Goal: Obtain resource: Download file/media

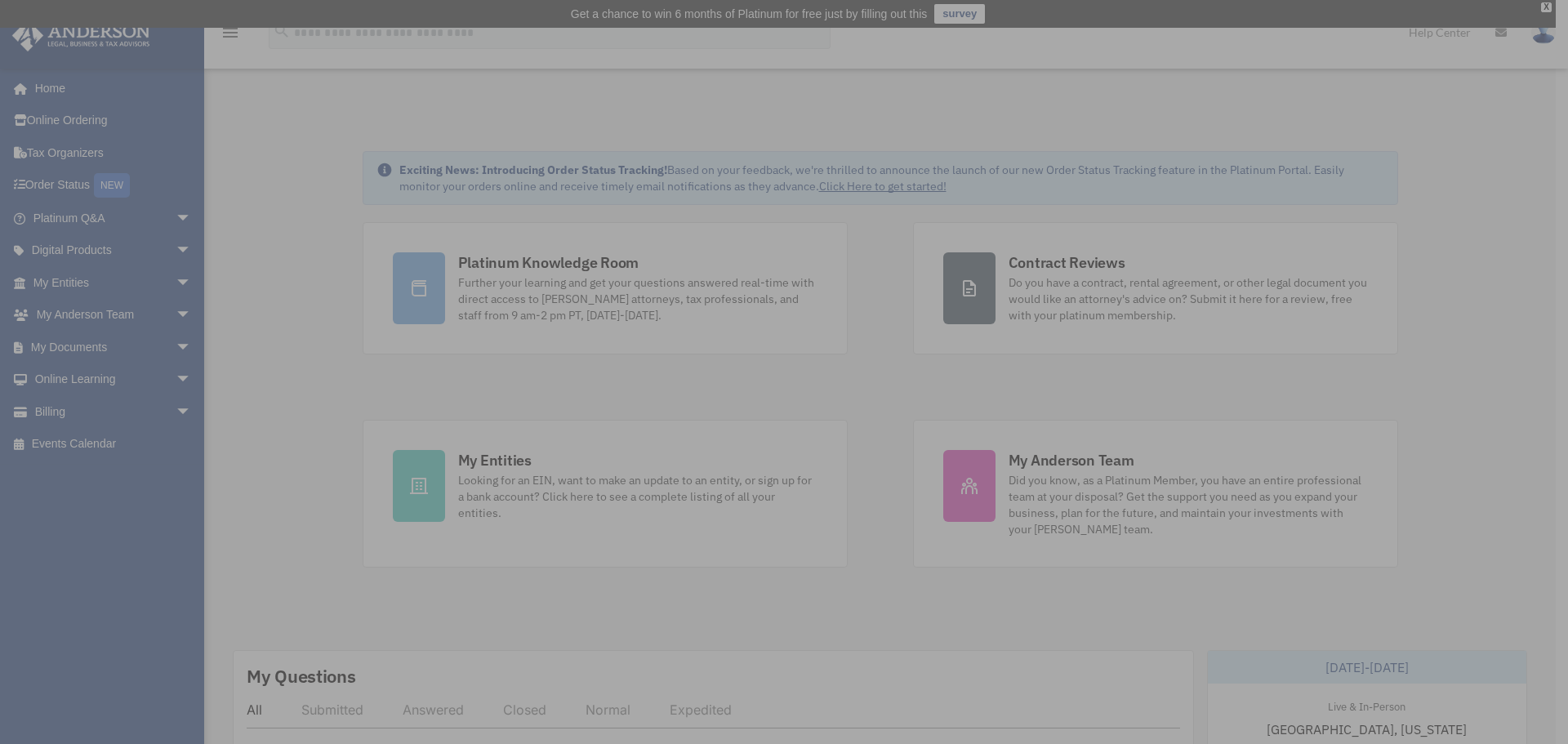
click at [173, 344] on div "x" at bounding box center [784, 372] width 1568 height 744
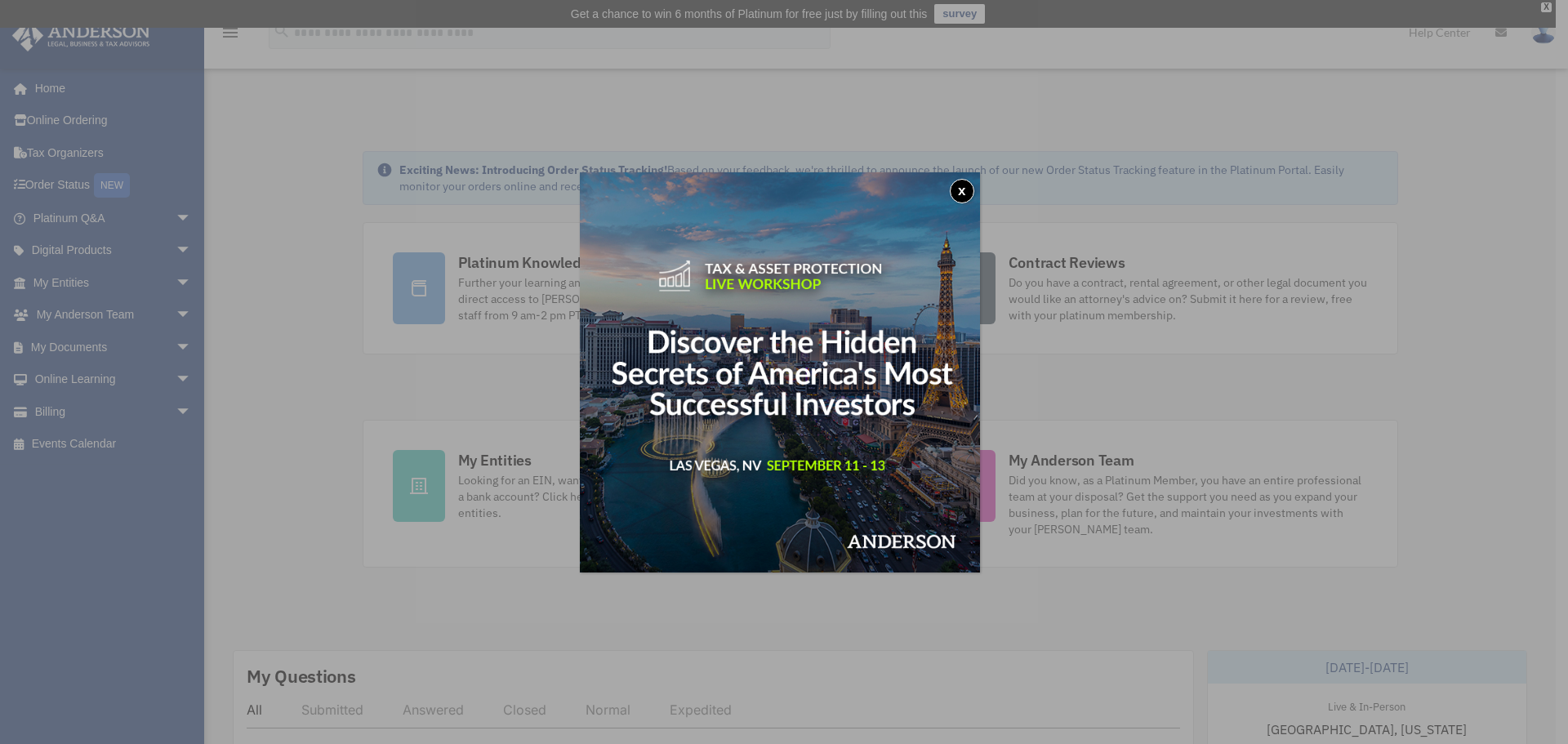
click at [957, 180] on img at bounding box center [780, 372] width 400 height 400
click at [972, 191] on button "x" at bounding box center [962, 191] width 24 height 24
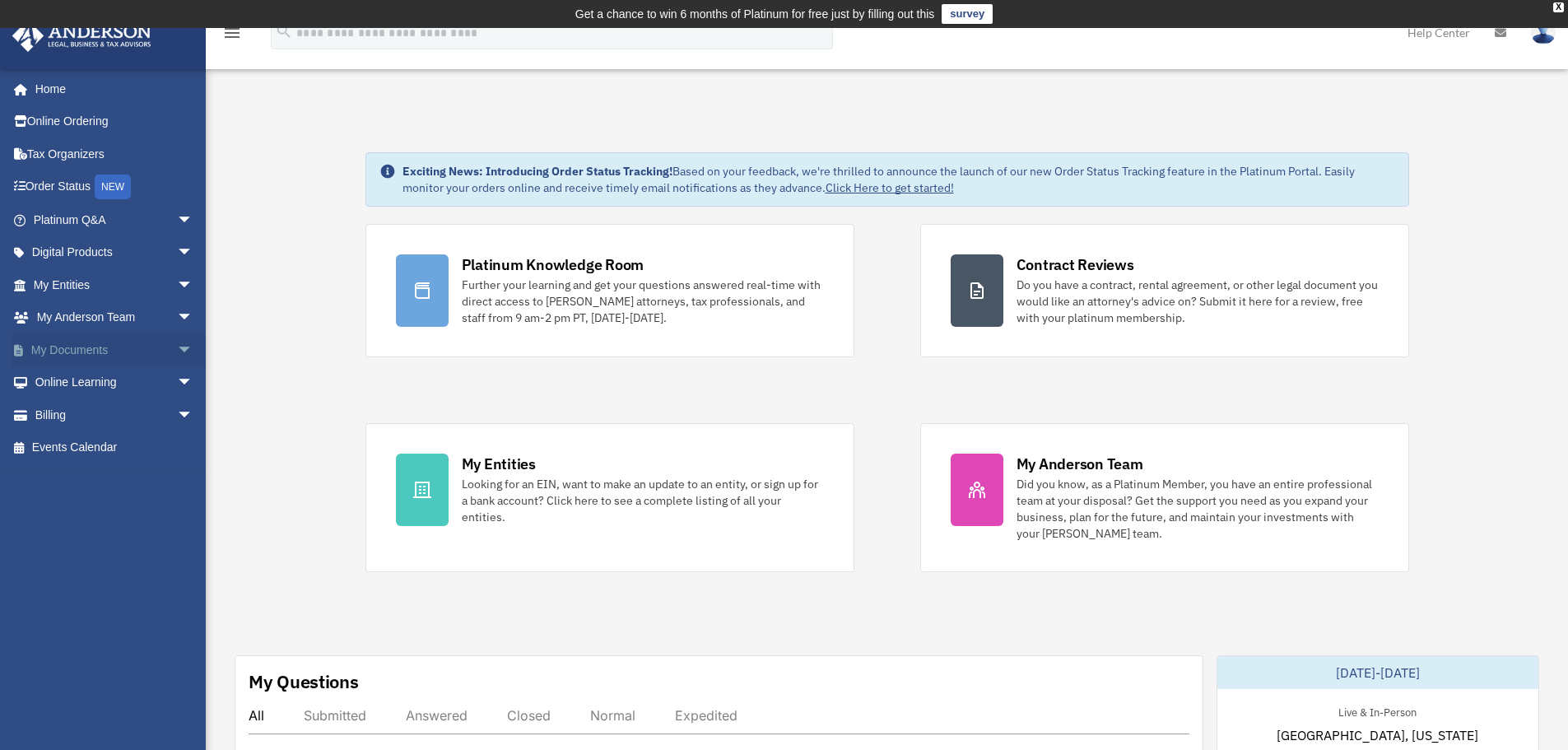
click at [177, 352] on span "arrow_drop_down" at bounding box center [193, 349] width 32 height 33
click at [135, 379] on link "Box" at bounding box center [121, 383] width 195 height 32
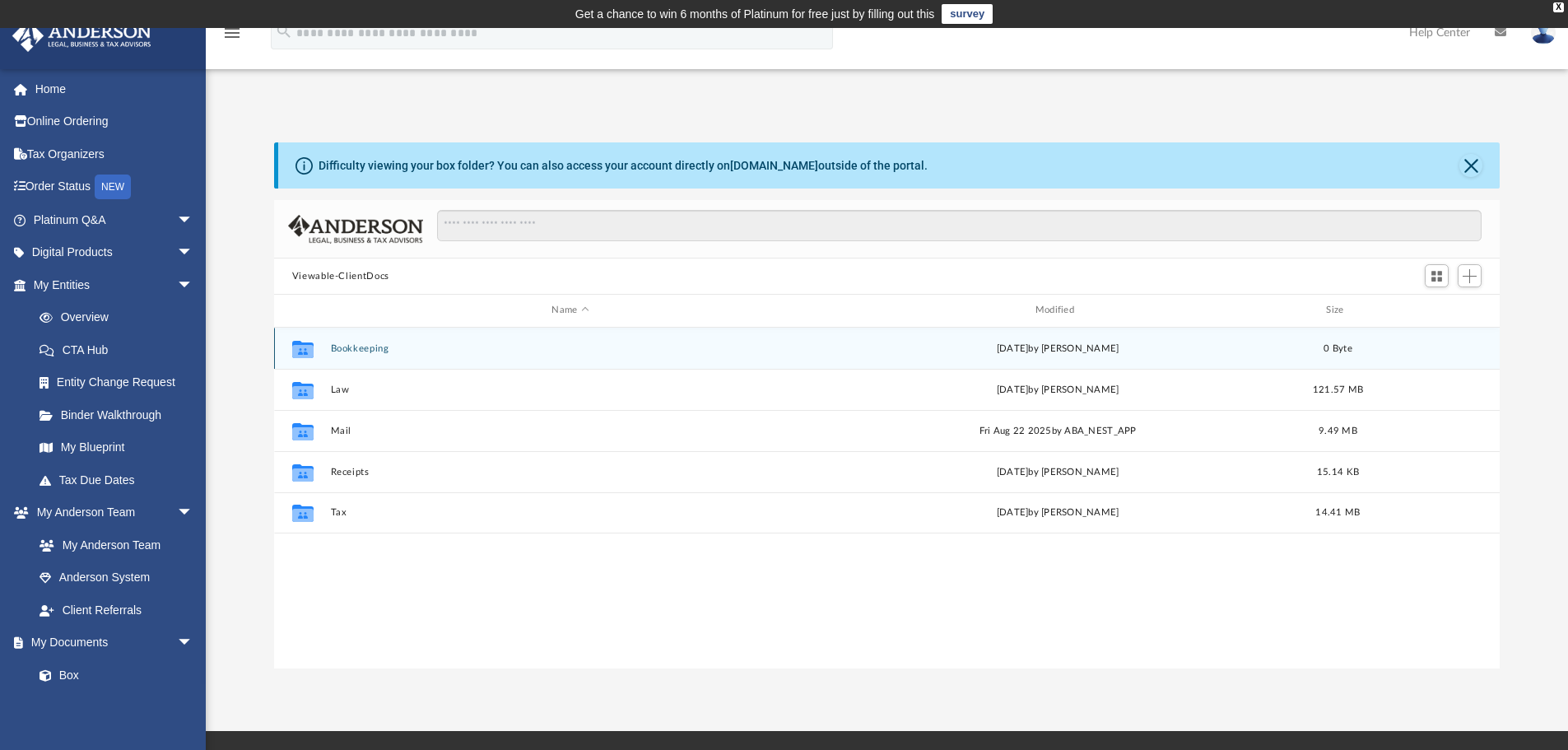
scroll to position [362, 1213]
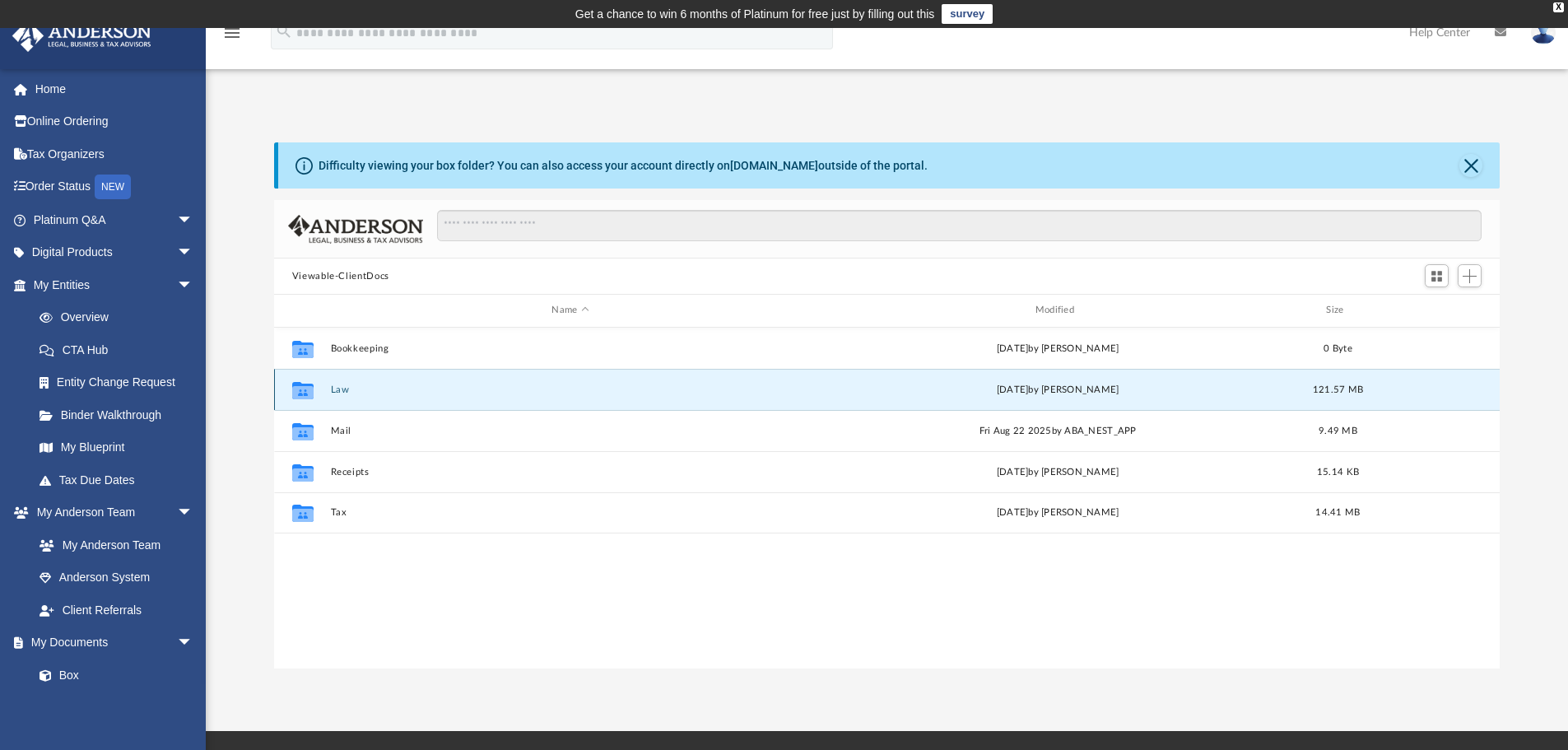
click at [331, 389] on button "Law" at bounding box center [570, 390] width 480 height 11
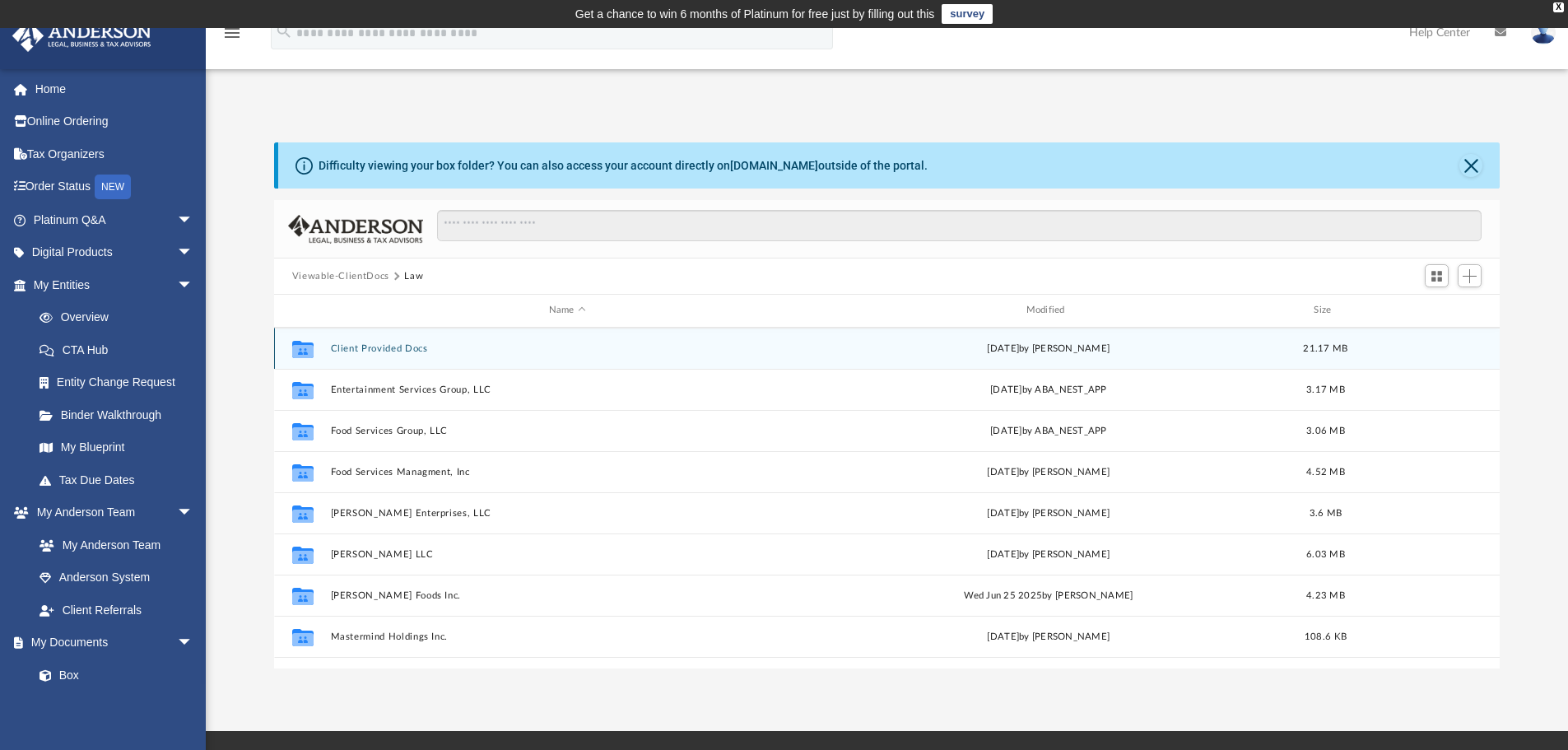
scroll to position [0, 0]
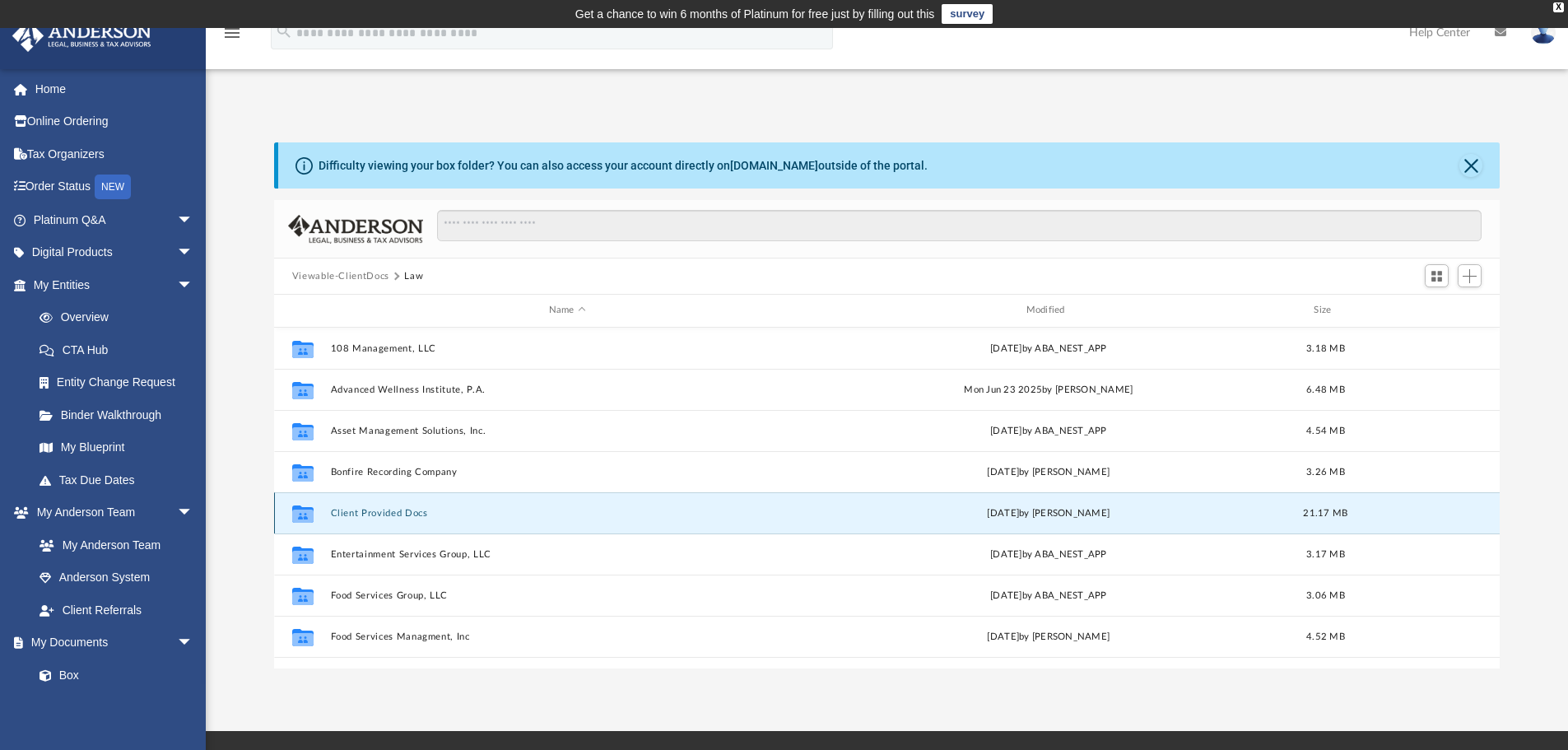
click at [367, 513] on button "Client Provided Docs" at bounding box center [567, 514] width 474 height 11
click at [377, 510] on button "[PERSON_NAME] Foods" at bounding box center [567, 514] width 474 height 11
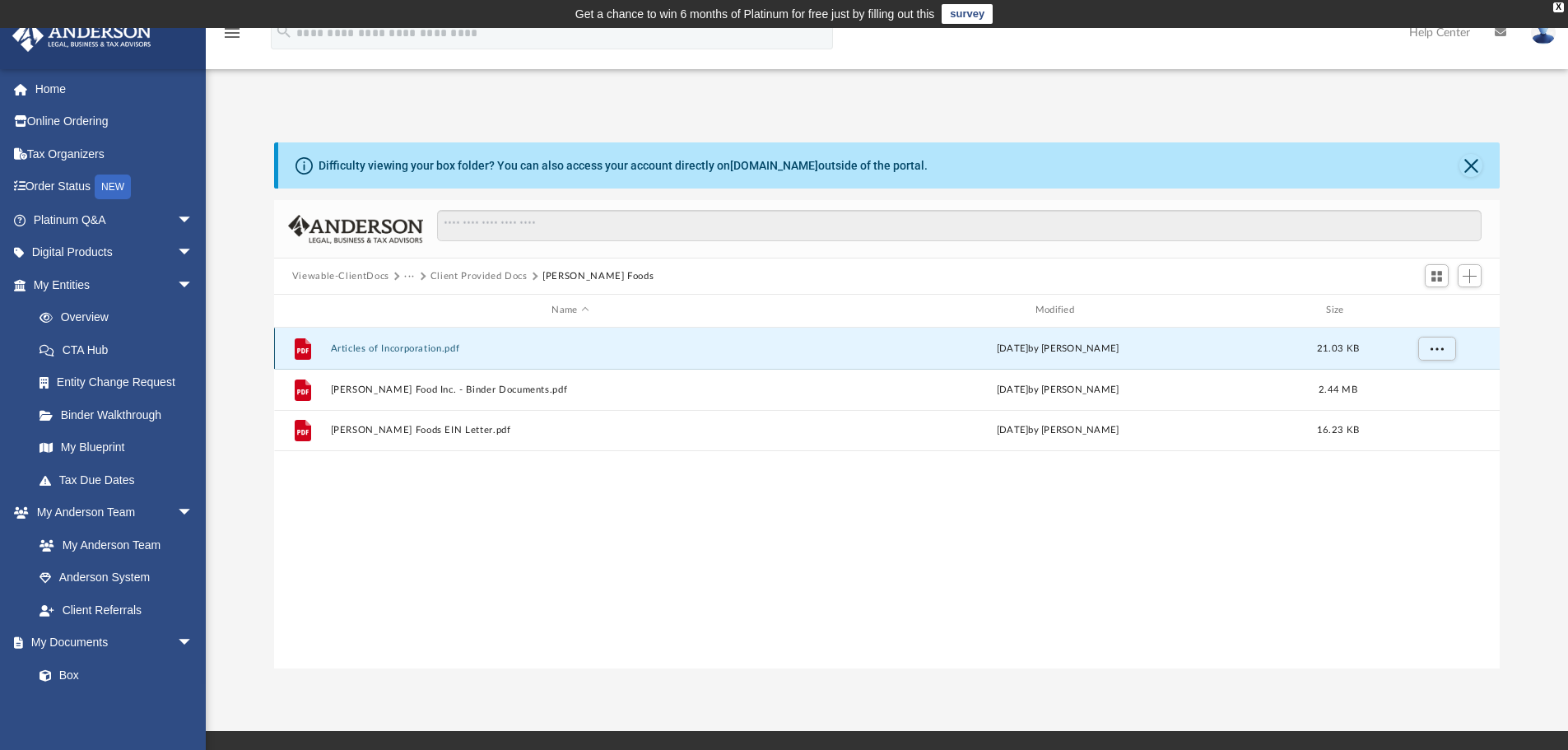
click at [417, 352] on button "Articles of Incorporation.pdf" at bounding box center [570, 348] width 480 height 11
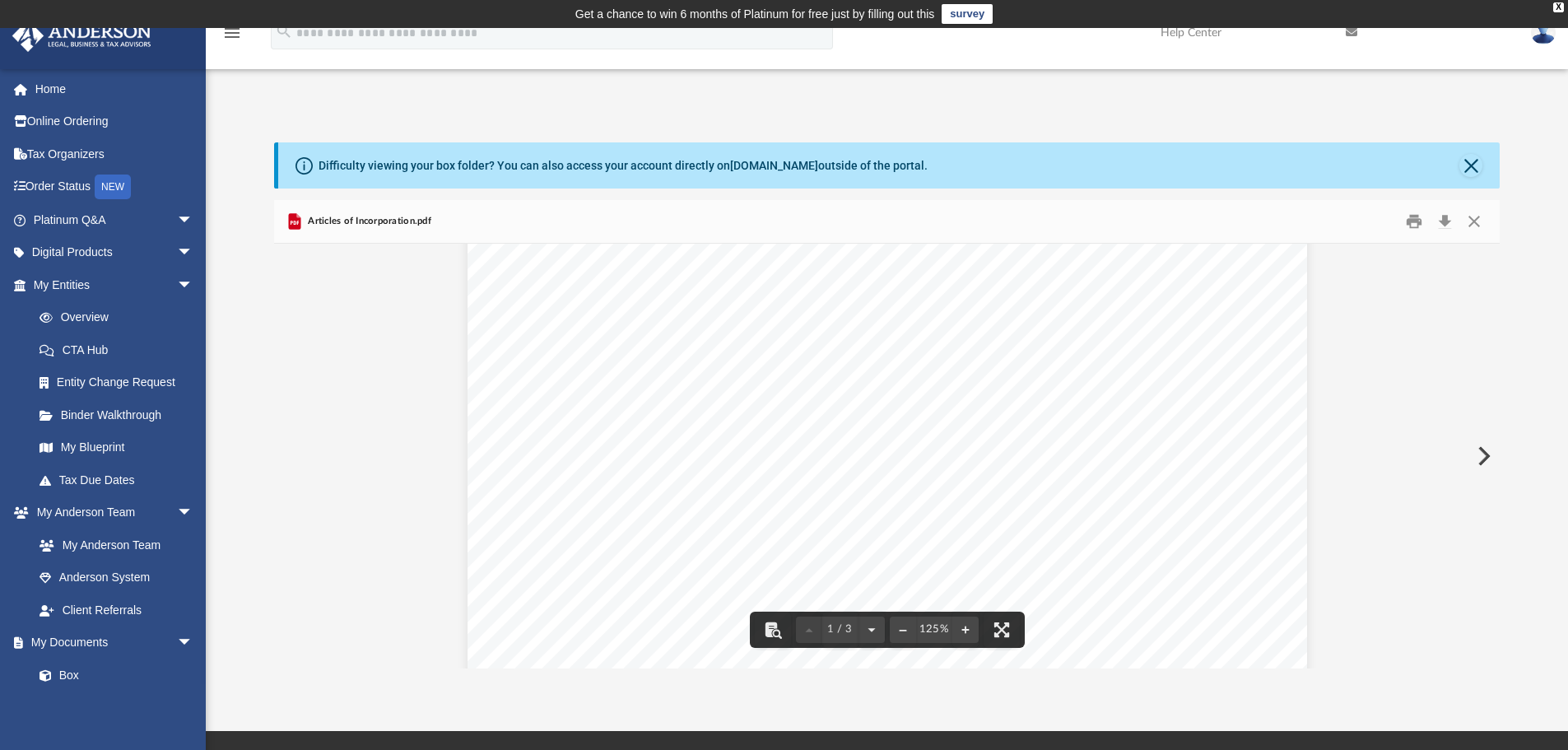
scroll to position [164, 0]
drag, startPoint x: 986, startPoint y: 295, endPoint x: 908, endPoint y: 296, distance: 78.0
click at [908, 296] on div "Viewable-ClientDocs ··· Client Provided Docs [PERSON_NAME] Foods Name Modified …" at bounding box center [887, 434] width 1226 height 468
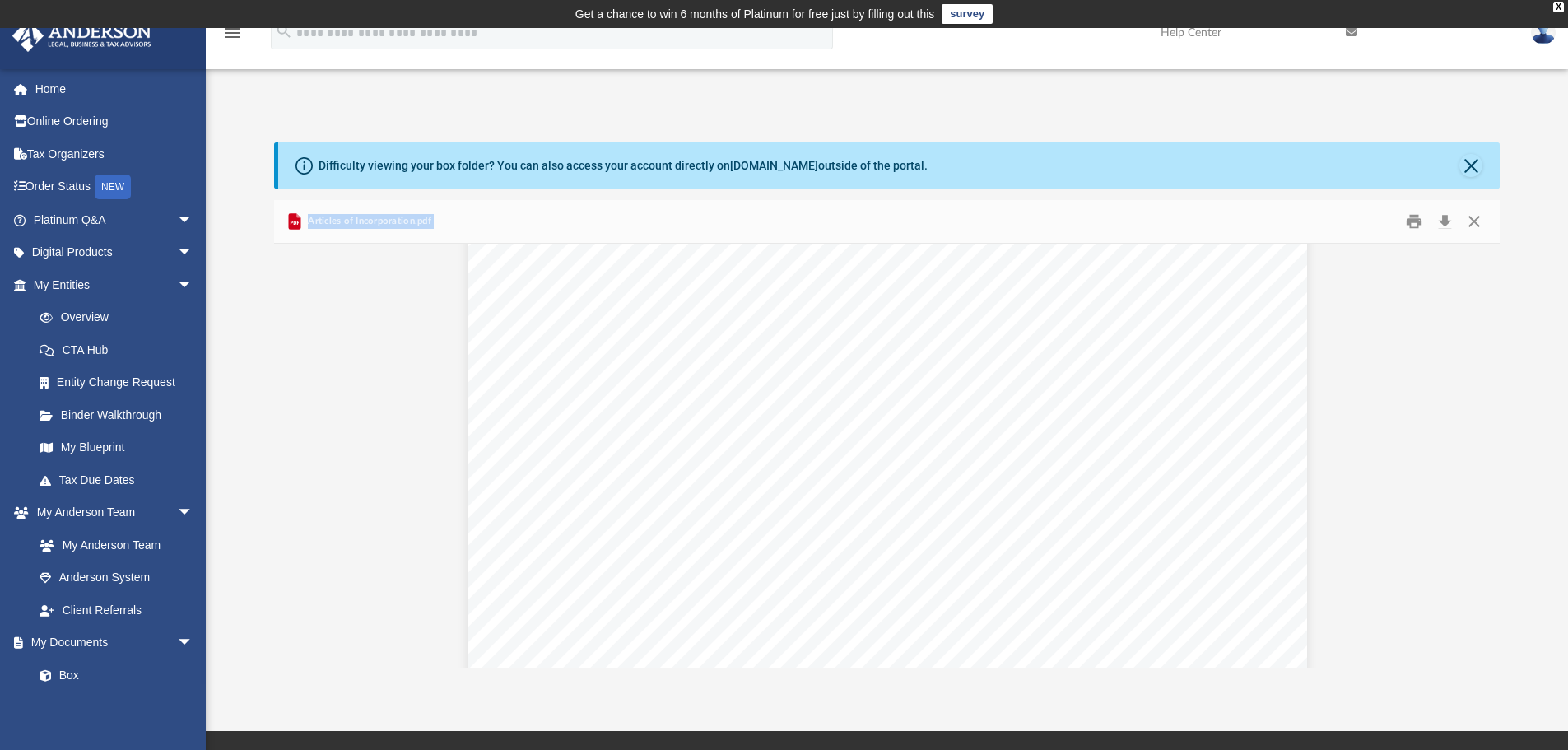
scroll to position [329, 0]
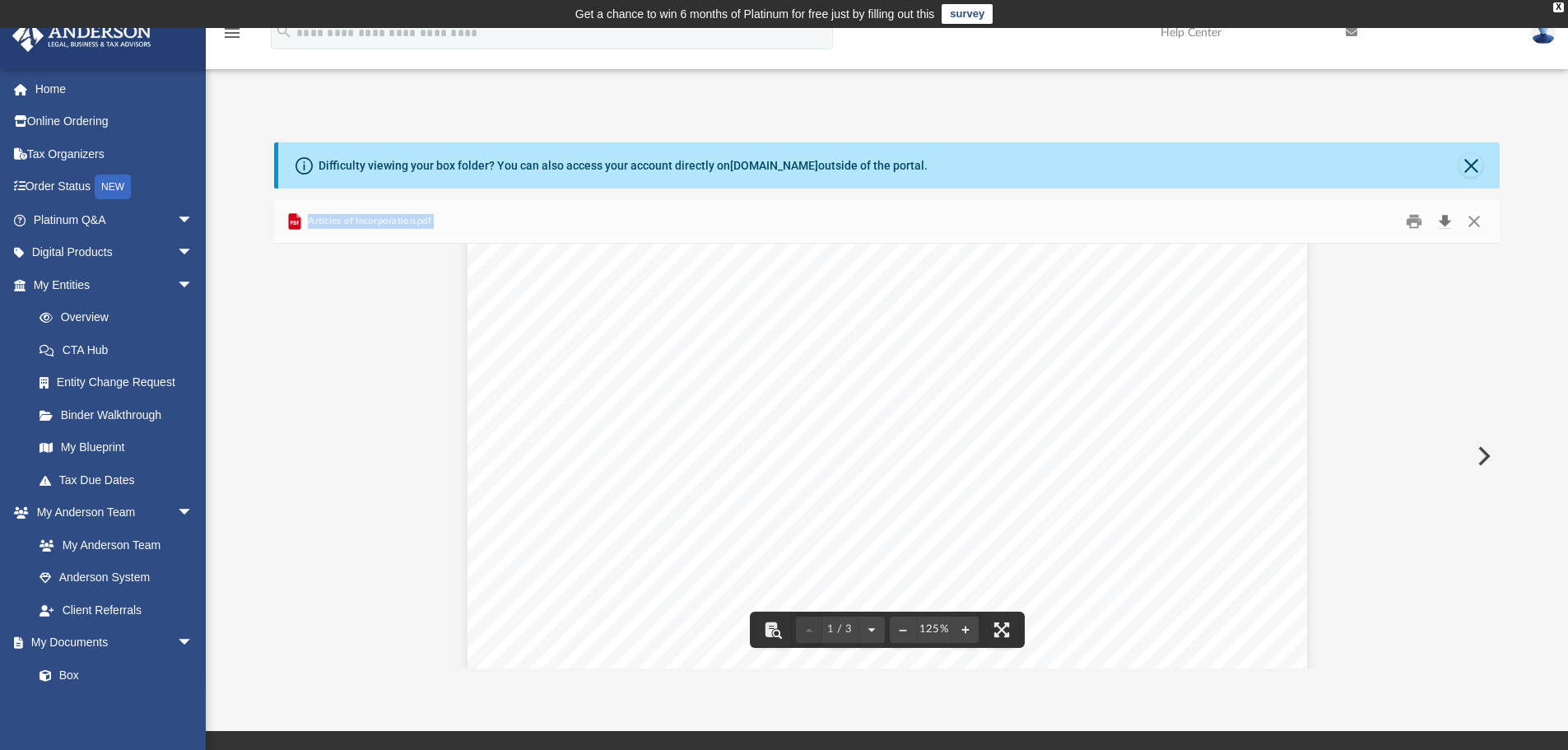
click at [1444, 216] on button "Download" at bounding box center [1444, 222] width 30 height 25
click at [1472, 223] on button "Close" at bounding box center [1473, 222] width 30 height 25
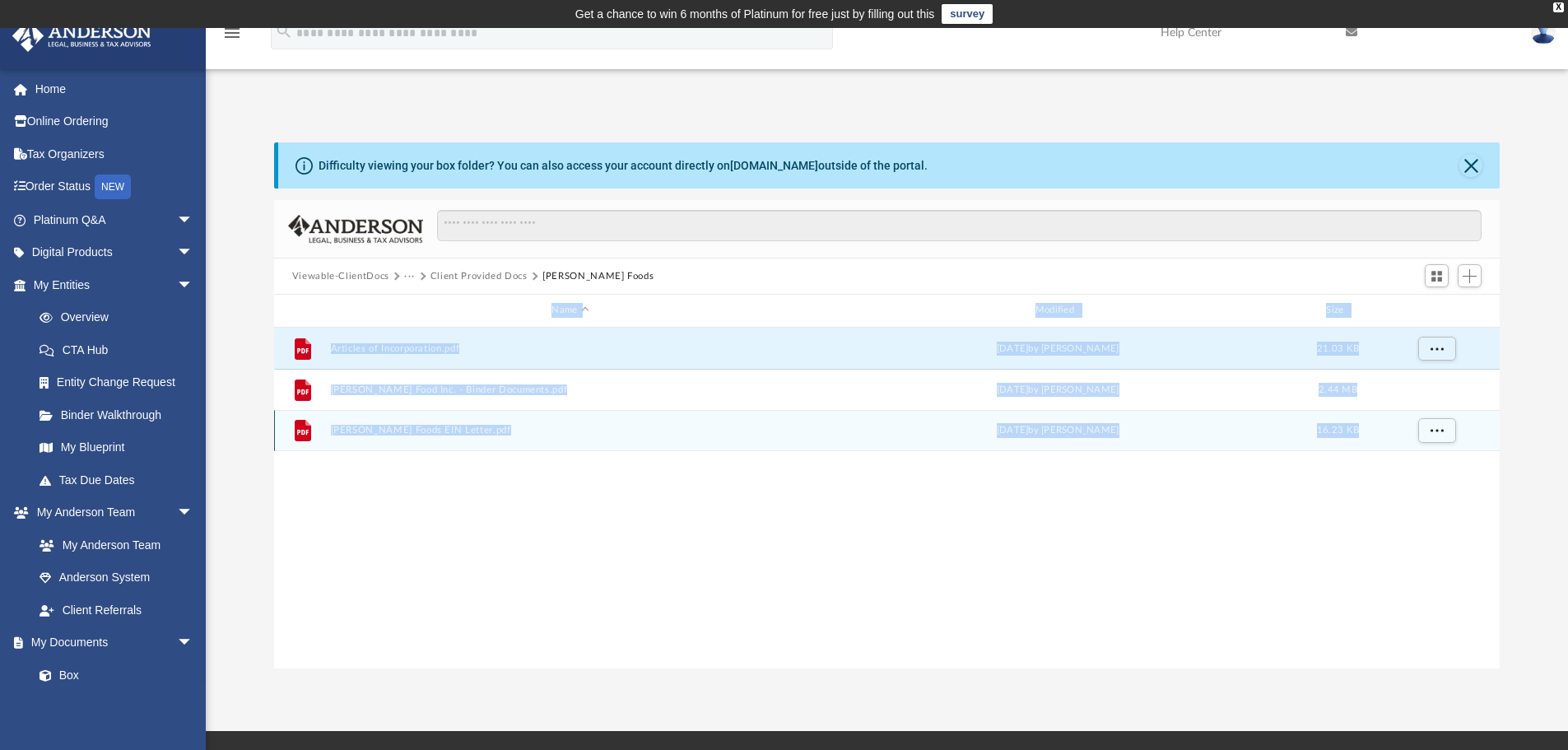
click at [499, 429] on button "[PERSON_NAME] Foods EIN Letter.pdf" at bounding box center [570, 431] width 480 height 11
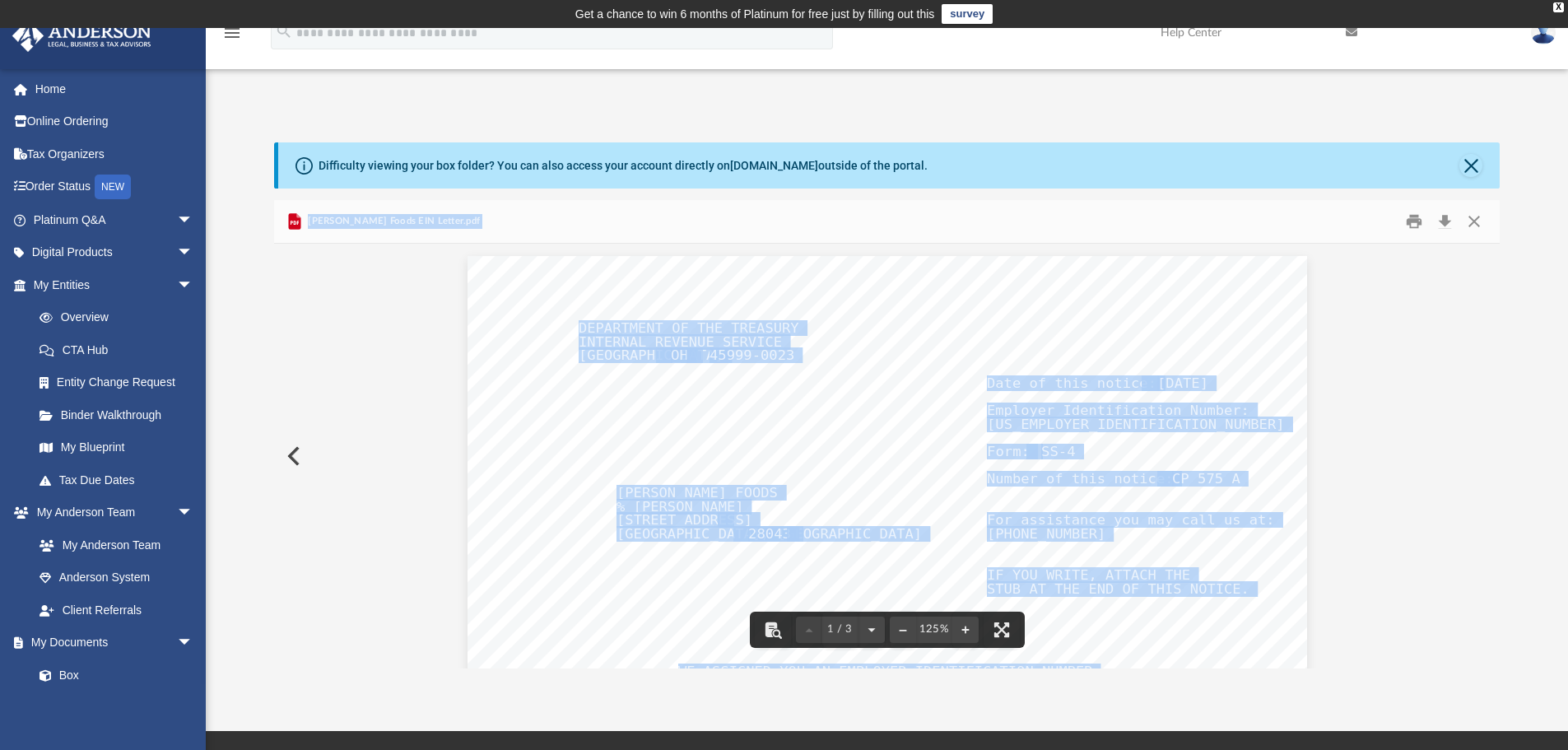
click at [291, 464] on button "Preview" at bounding box center [292, 456] width 36 height 46
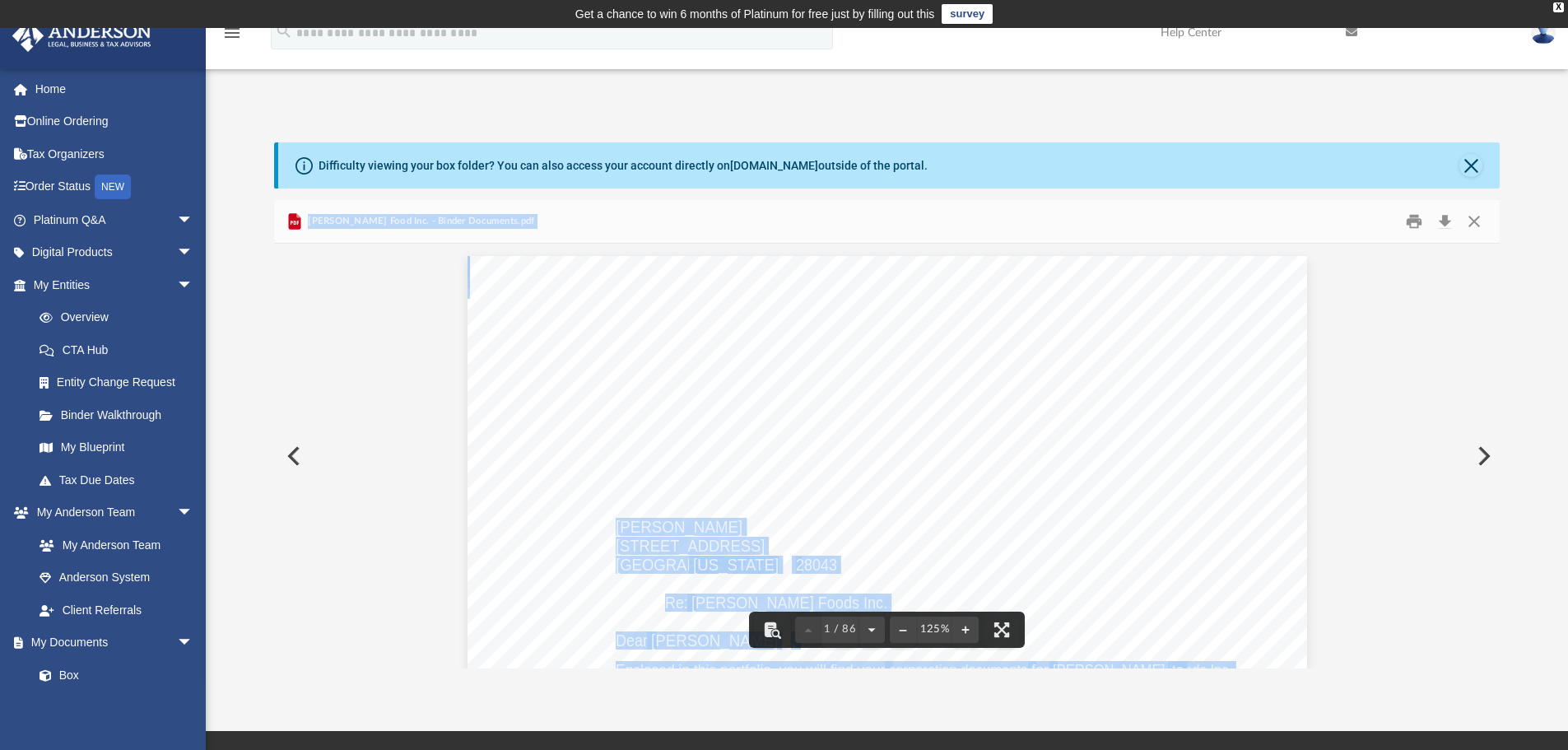
click at [295, 461] on button "Preview" at bounding box center [292, 456] width 36 height 46
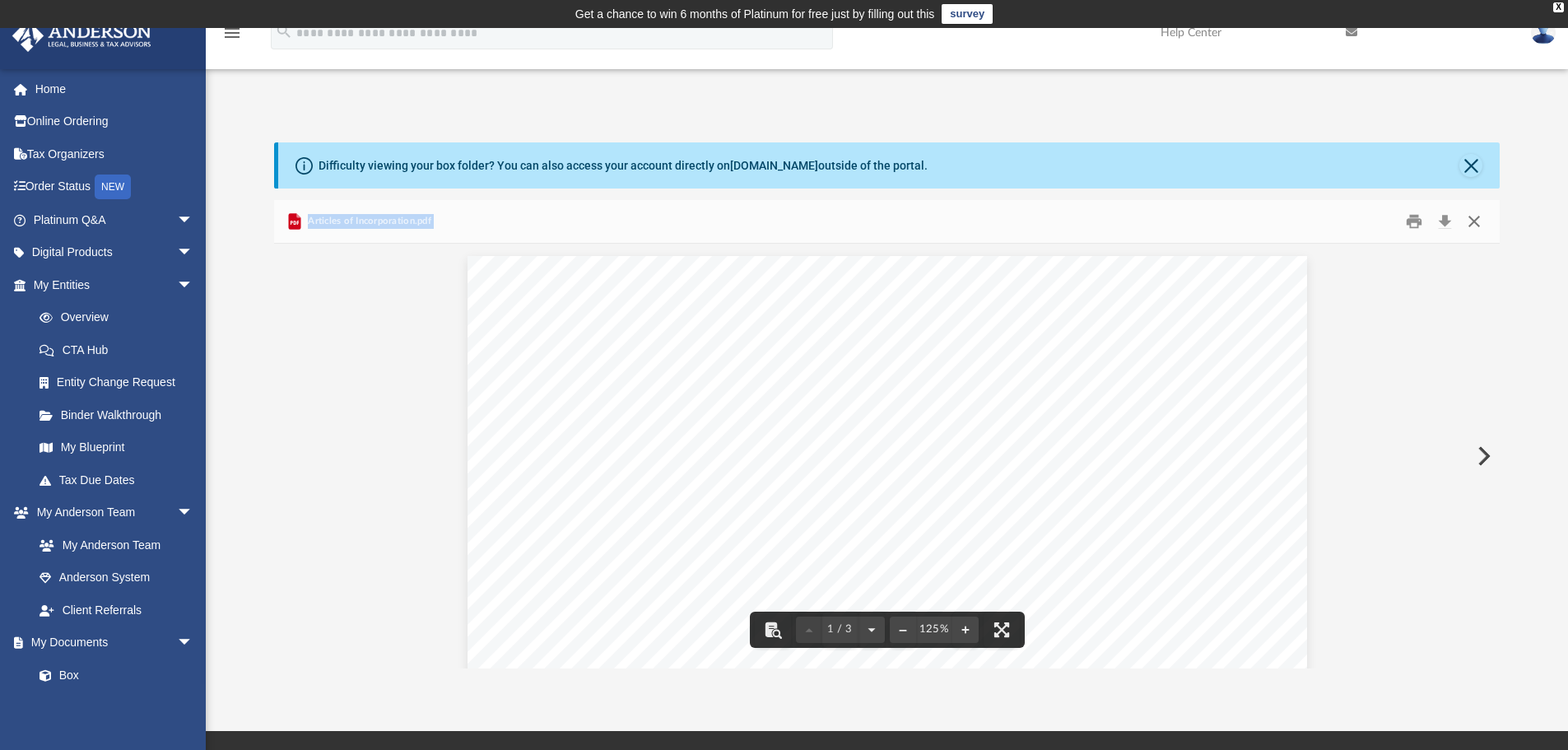
click at [1471, 216] on button "Close" at bounding box center [1473, 222] width 30 height 25
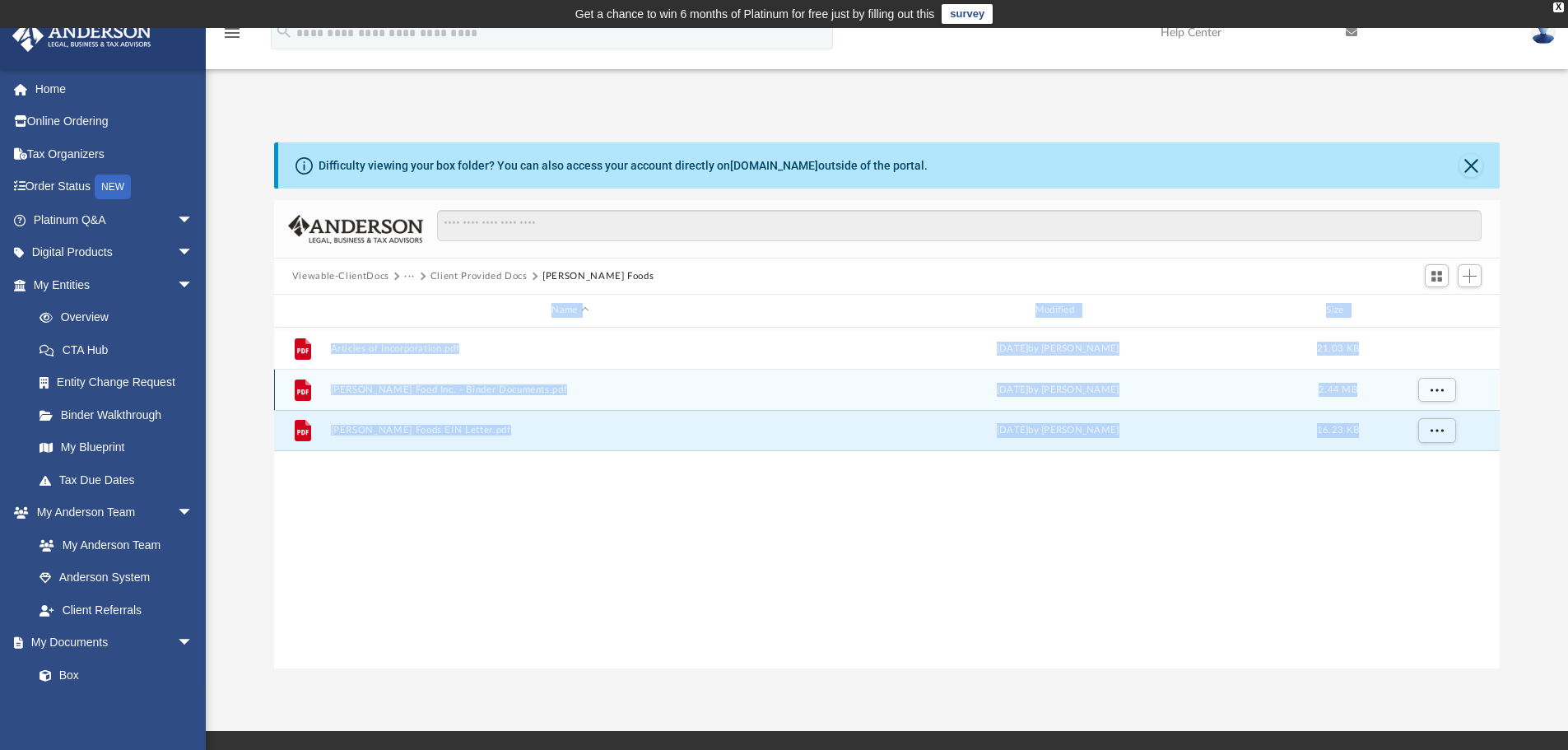
click at [470, 393] on button "[PERSON_NAME] Food Inc. - Binder Documents.pdf" at bounding box center [570, 390] width 480 height 11
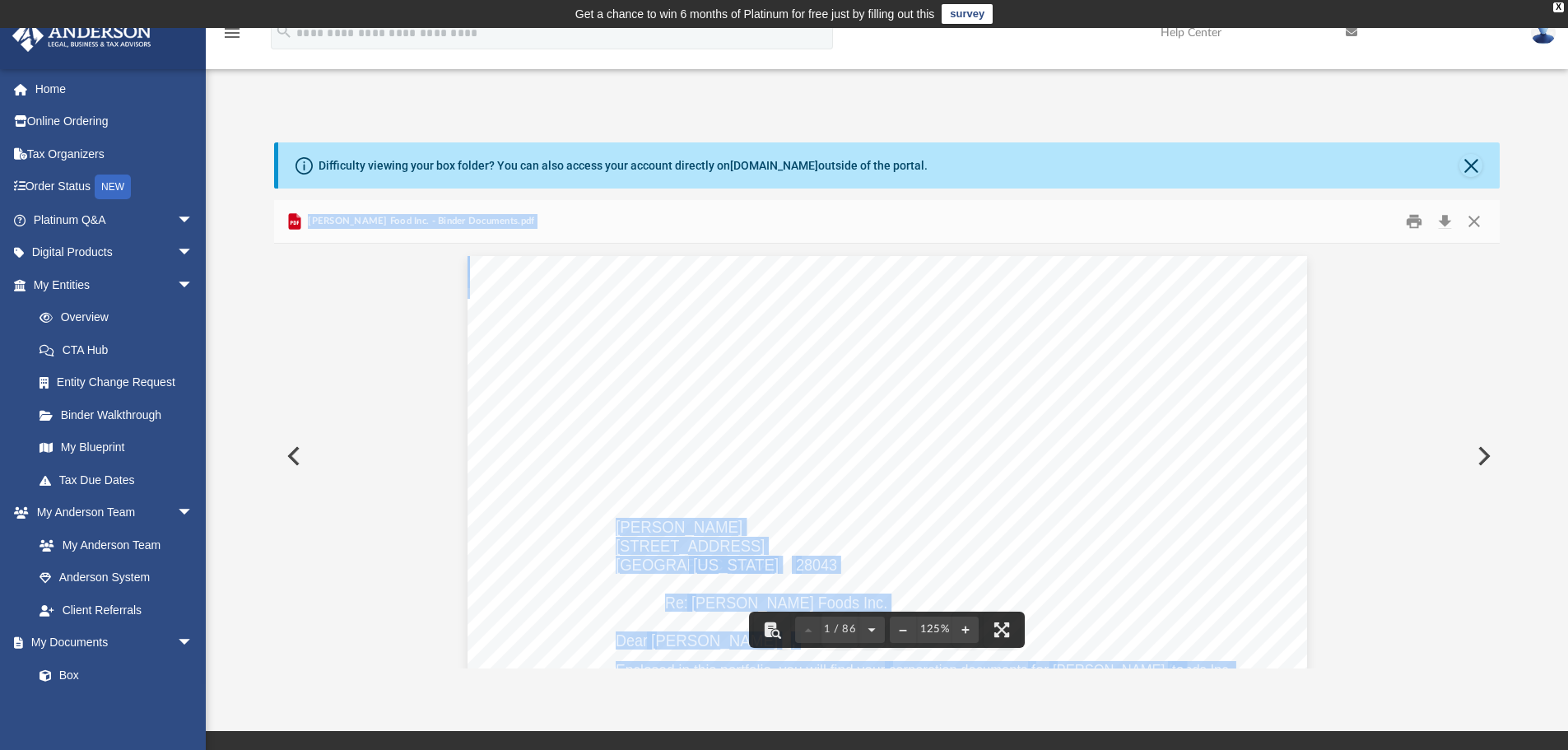
scroll to position [164, 0]
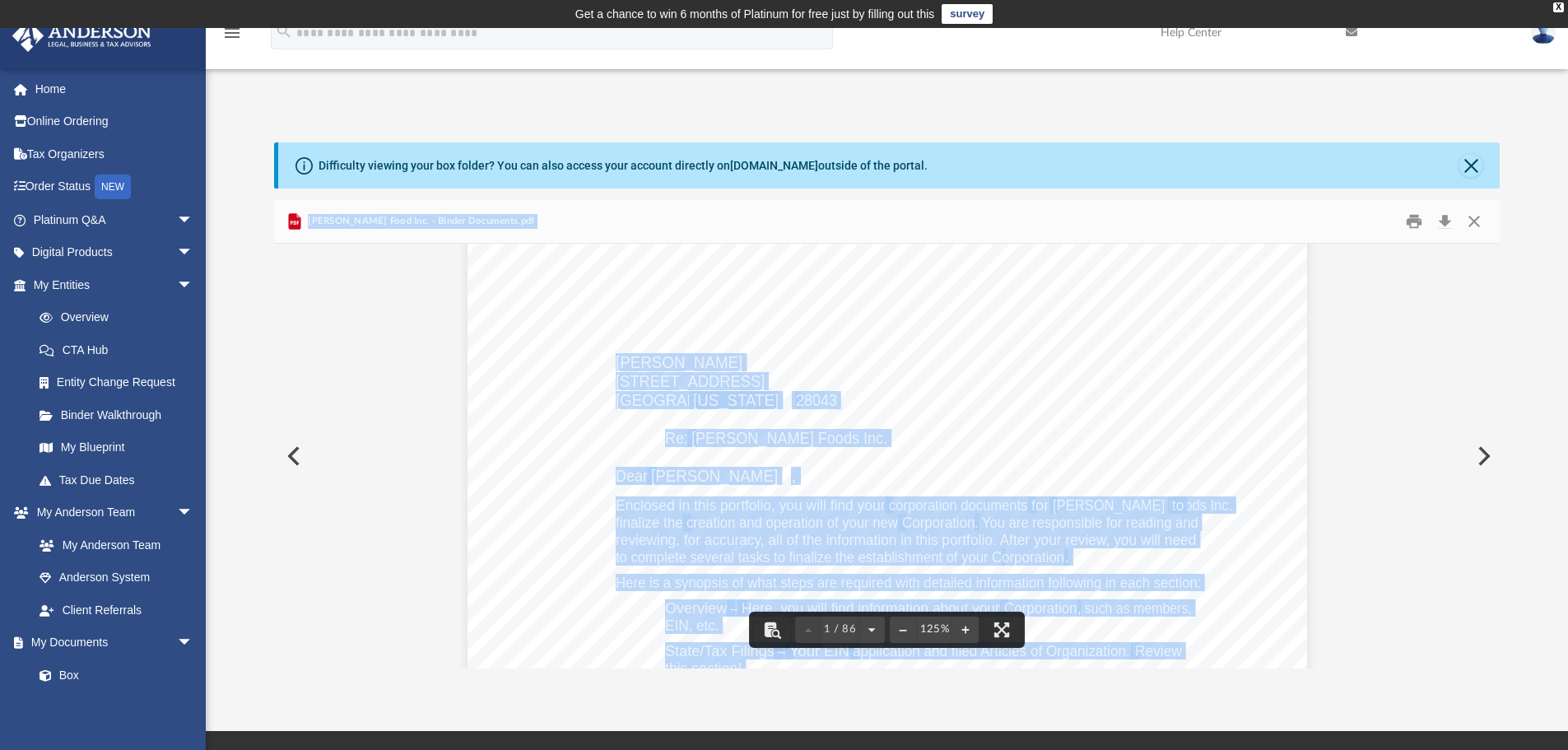
click at [1171, 422] on div "[PERSON_NAME] [STREET_ADDRESS][PERSON_NAME][US_STATE] Re: [PERSON_NAME] Foods I…" at bounding box center [887, 634] width 839 height 1087
click at [1475, 222] on button "Close" at bounding box center [1473, 222] width 30 height 25
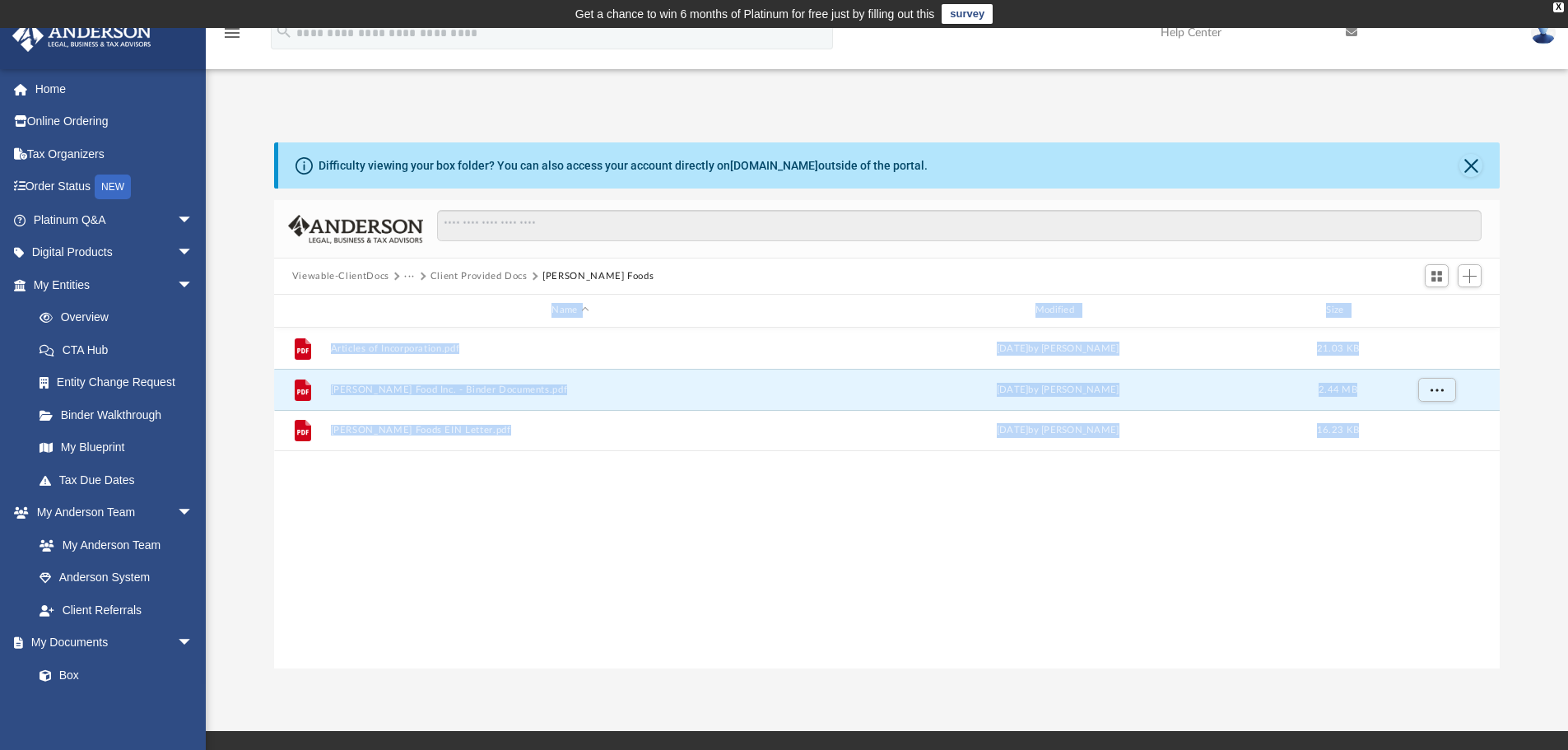
click at [323, 273] on button "Viewable-ClientDocs" at bounding box center [341, 276] width 97 height 14
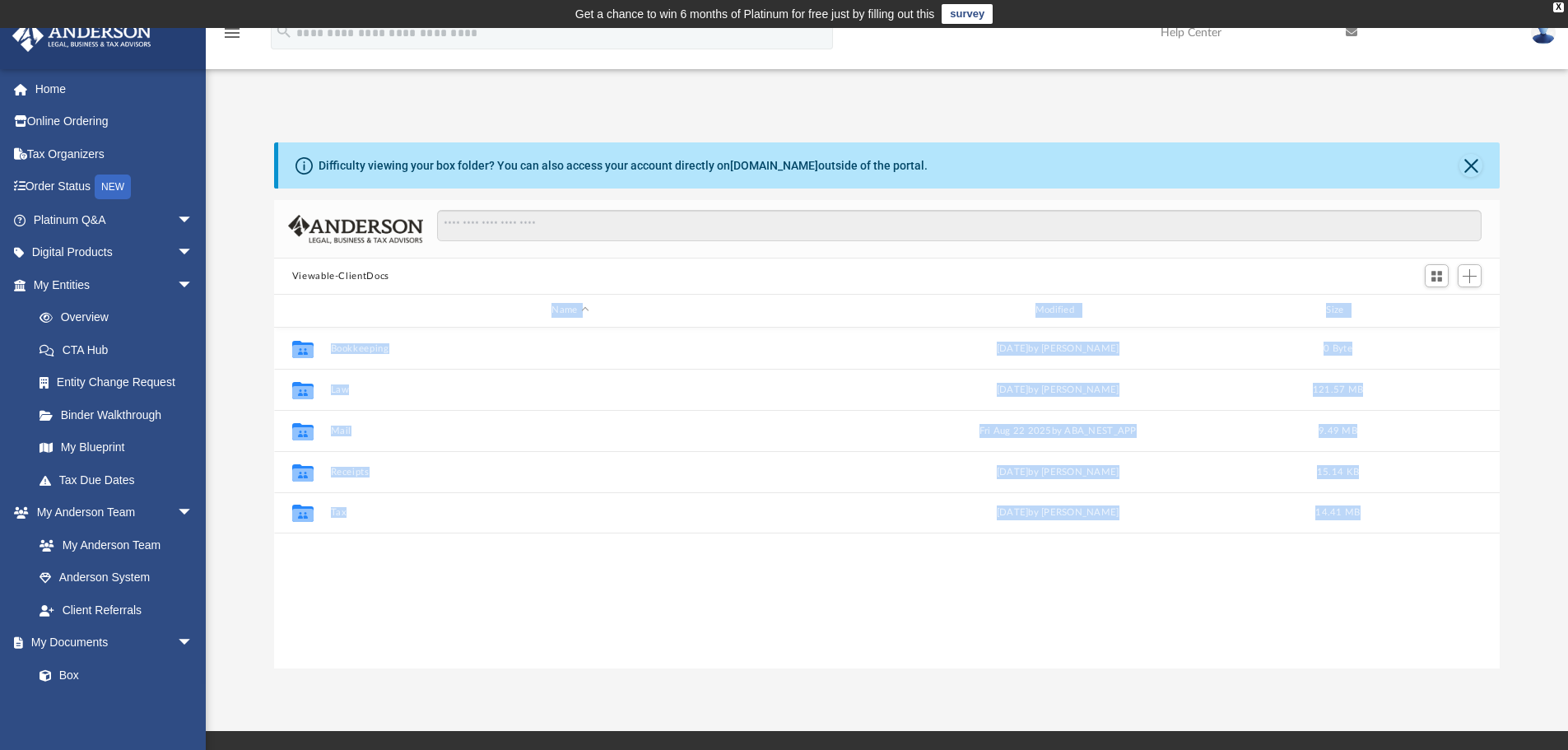
click at [325, 305] on div "Name Modified Size" at bounding box center [887, 311] width 1226 height 32
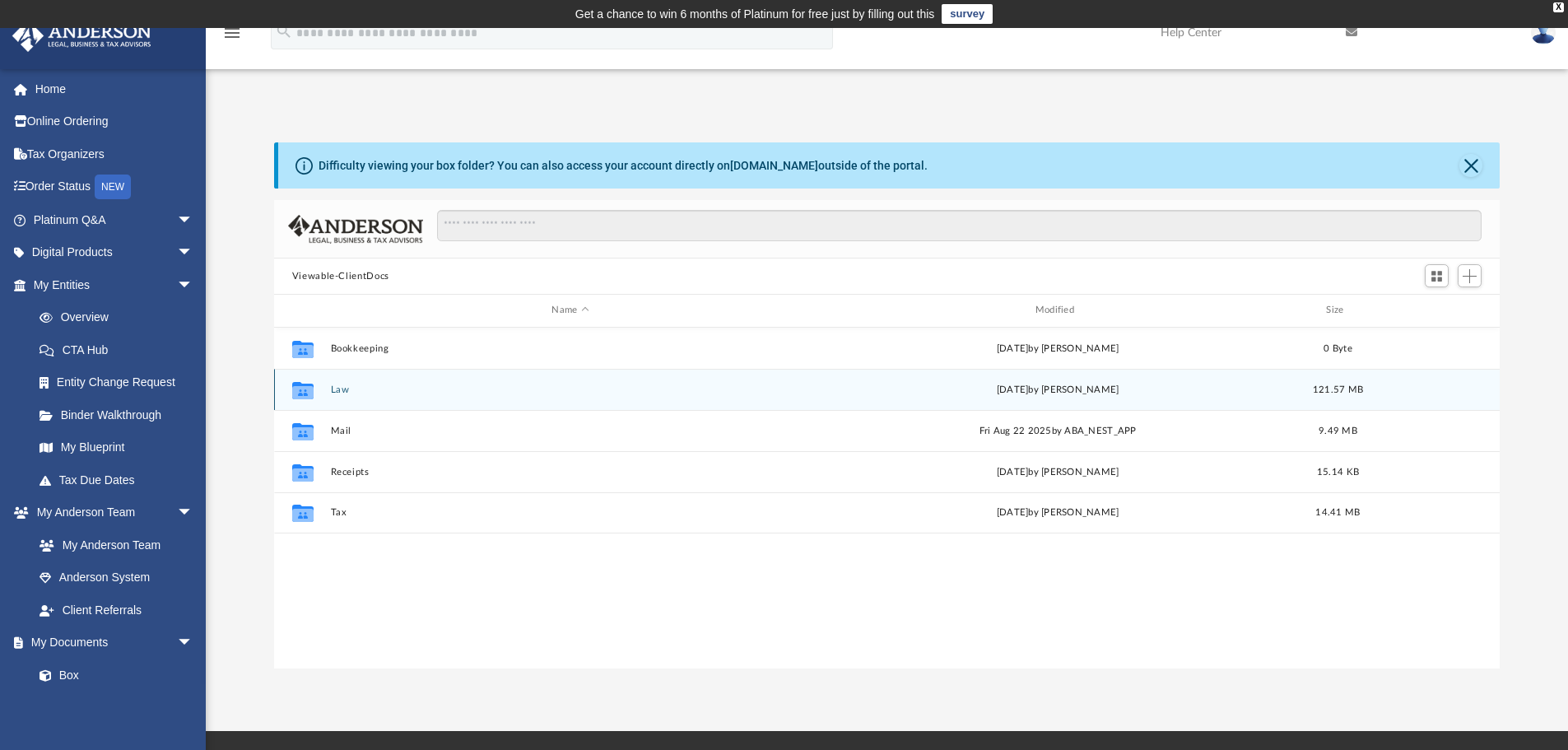
click at [333, 394] on button "Law" at bounding box center [570, 390] width 480 height 11
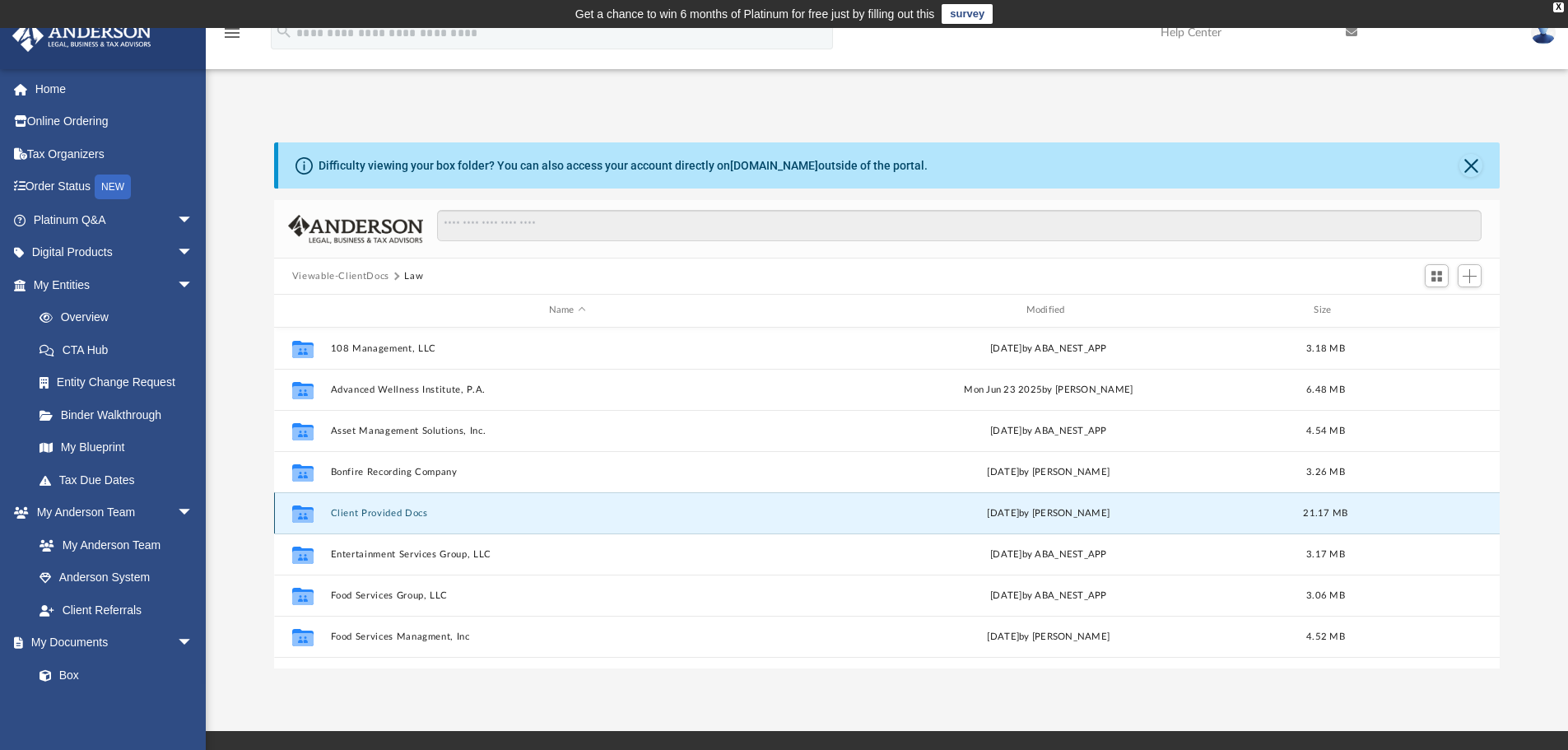
click at [367, 511] on button "Client Provided Docs" at bounding box center [567, 514] width 474 height 11
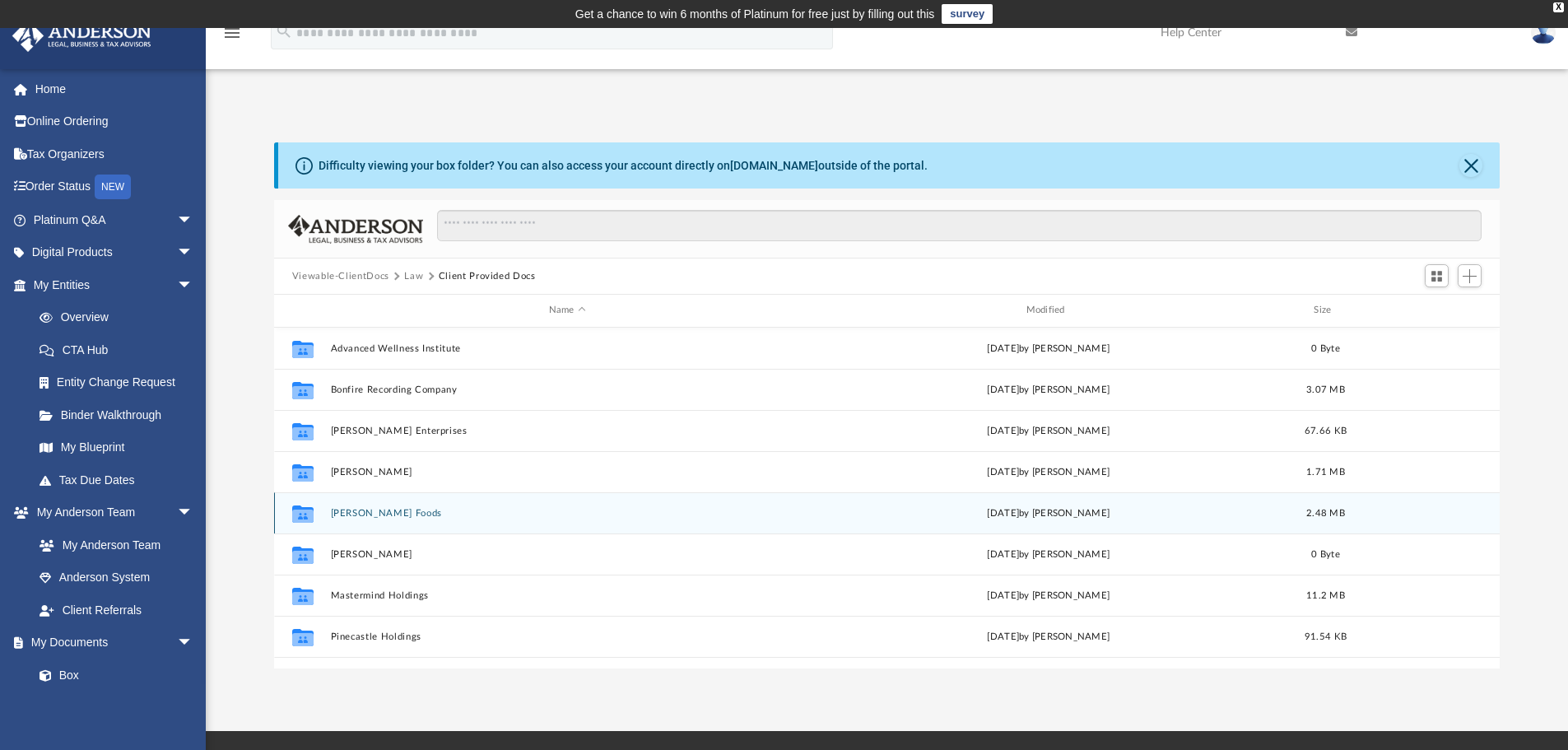
click at [364, 514] on button "[PERSON_NAME] Foods" at bounding box center [567, 514] width 474 height 11
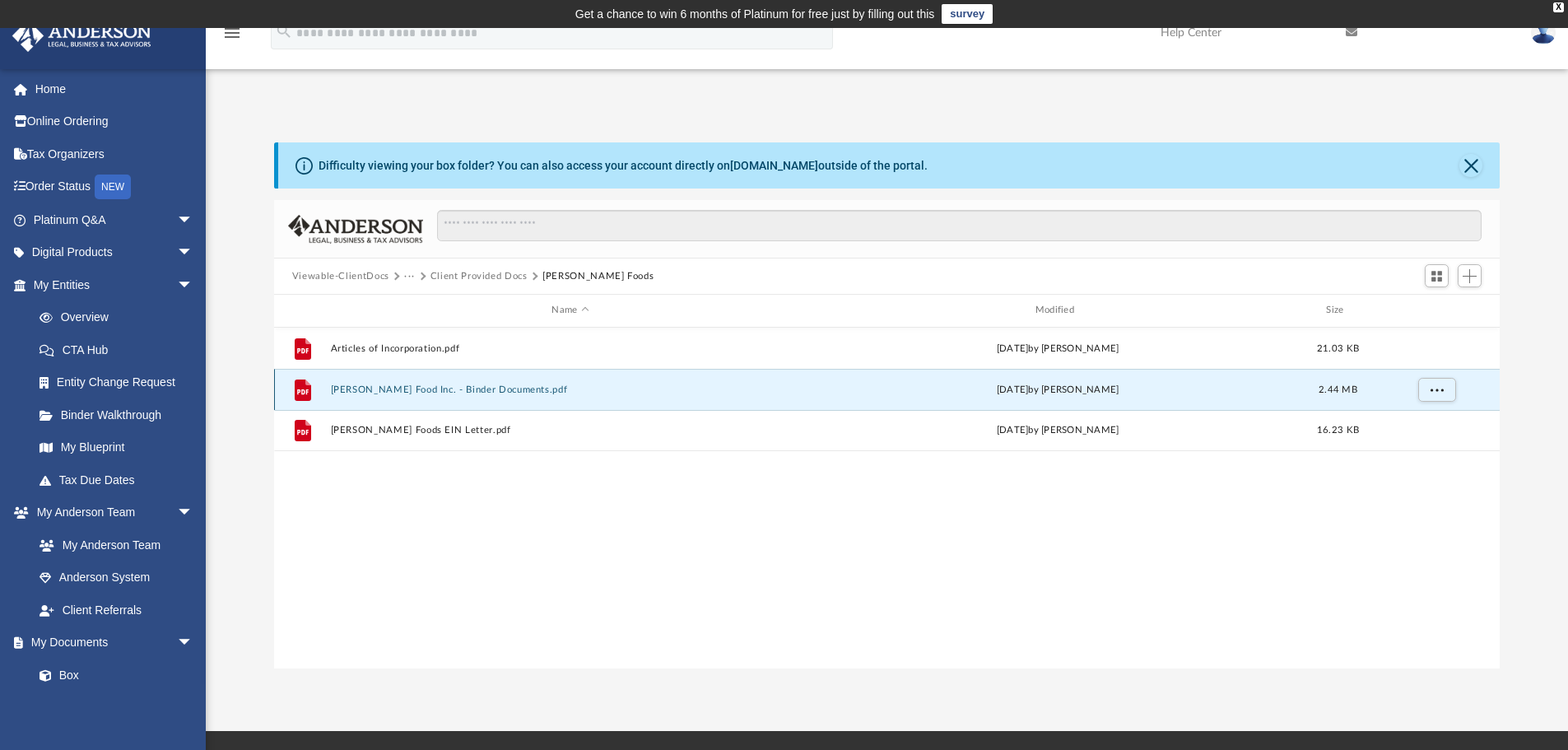
click at [366, 394] on button "[PERSON_NAME] Food Inc. - Binder Documents.pdf" at bounding box center [570, 390] width 480 height 11
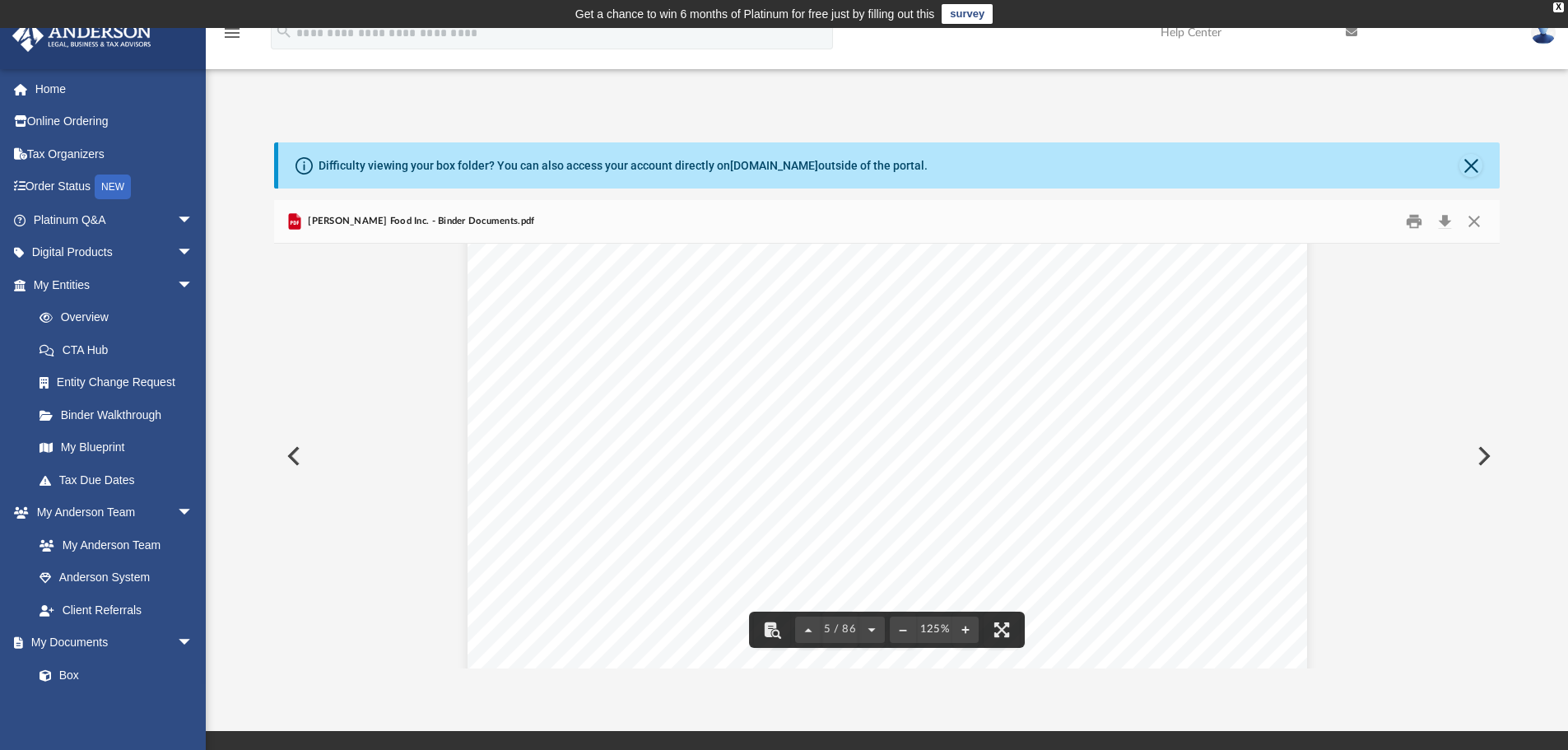
scroll to position [4693, 0]
click at [899, 631] on button "File preview" at bounding box center [902, 630] width 26 height 36
click at [903, 629] on button "File preview" at bounding box center [902, 630] width 26 height 36
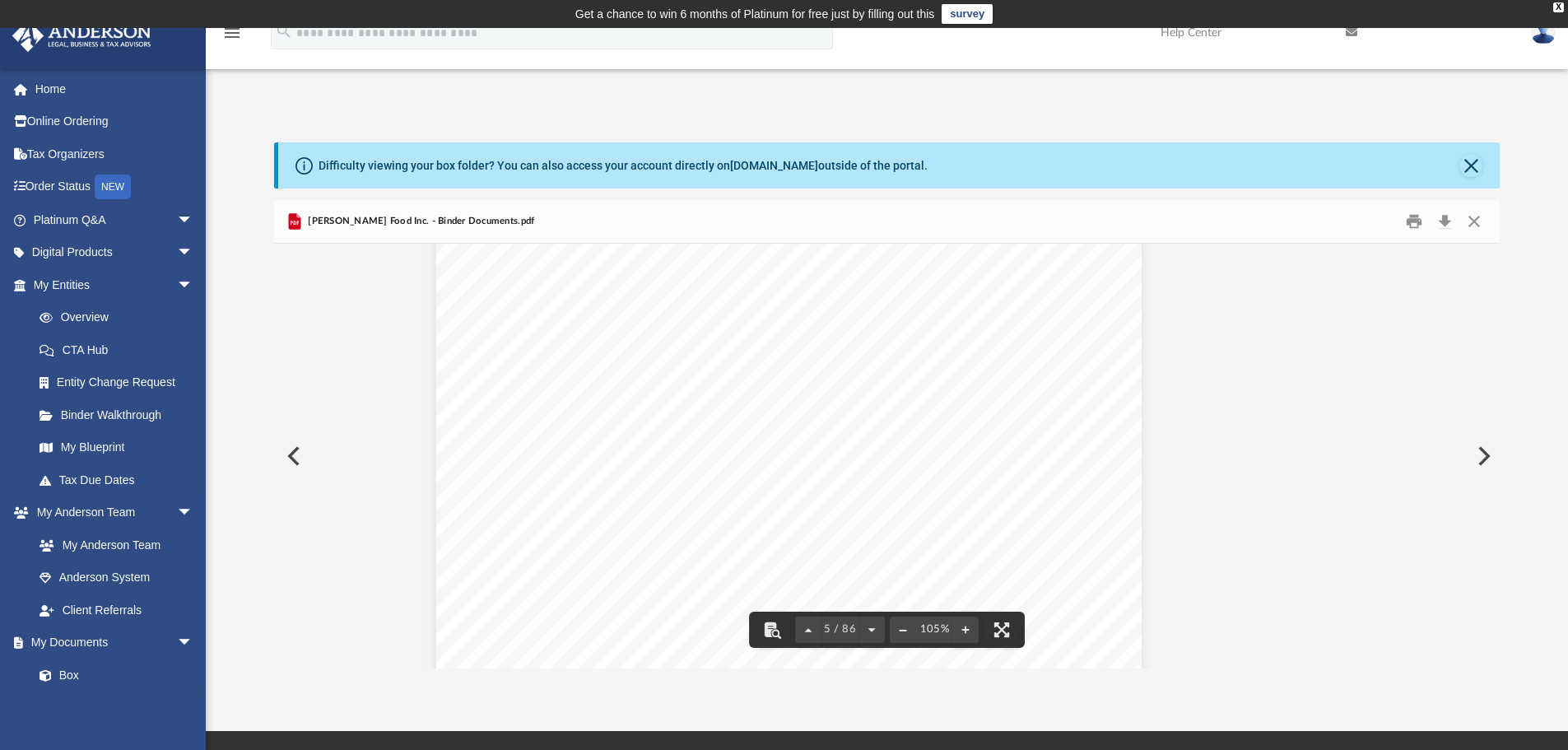
scroll to position [3590, 61]
click at [903, 629] on button "File preview" at bounding box center [902, 630] width 26 height 36
click at [909, 629] on button "File preview" at bounding box center [902, 630] width 26 height 36
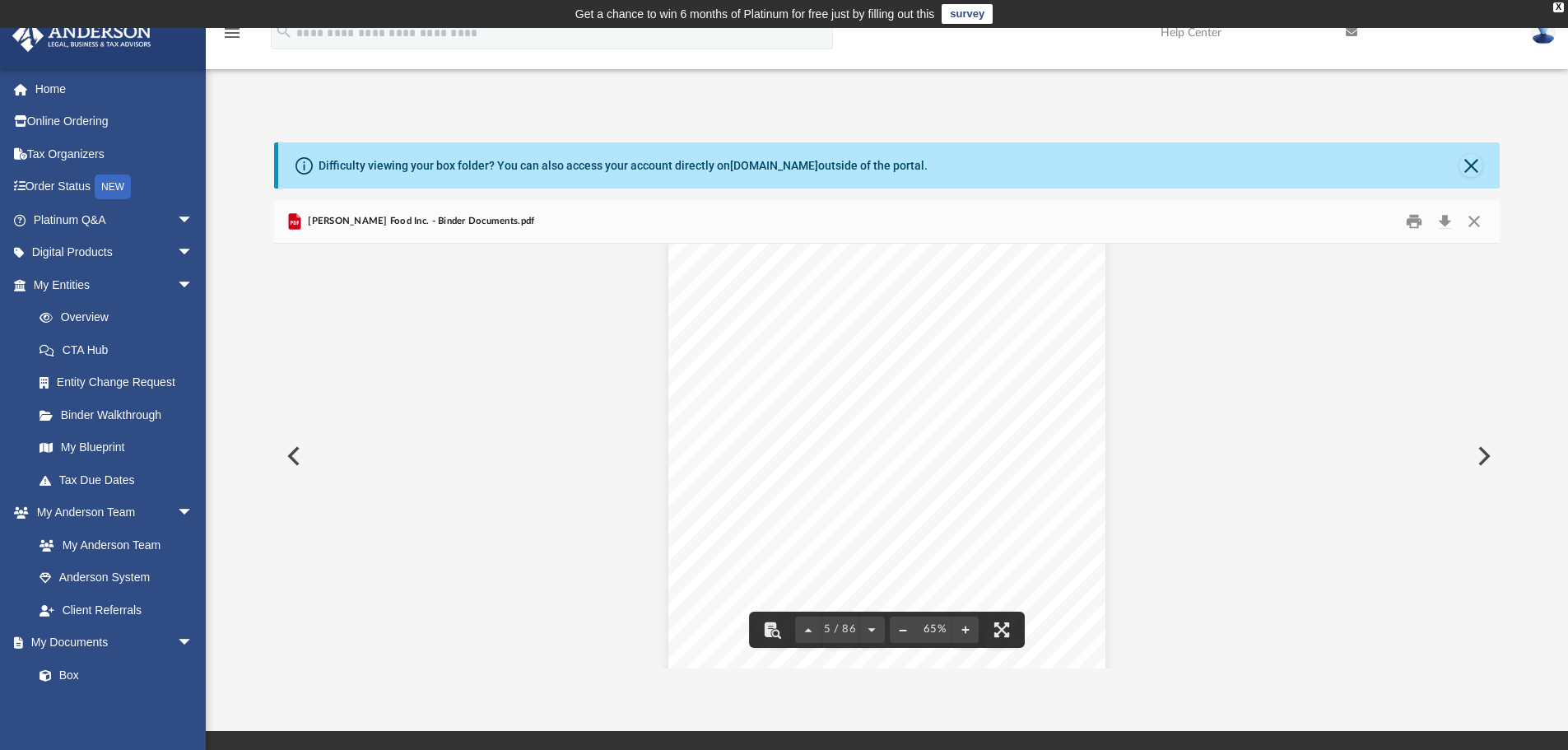
click at [905, 629] on button "File preview" at bounding box center [902, 630] width 26 height 36
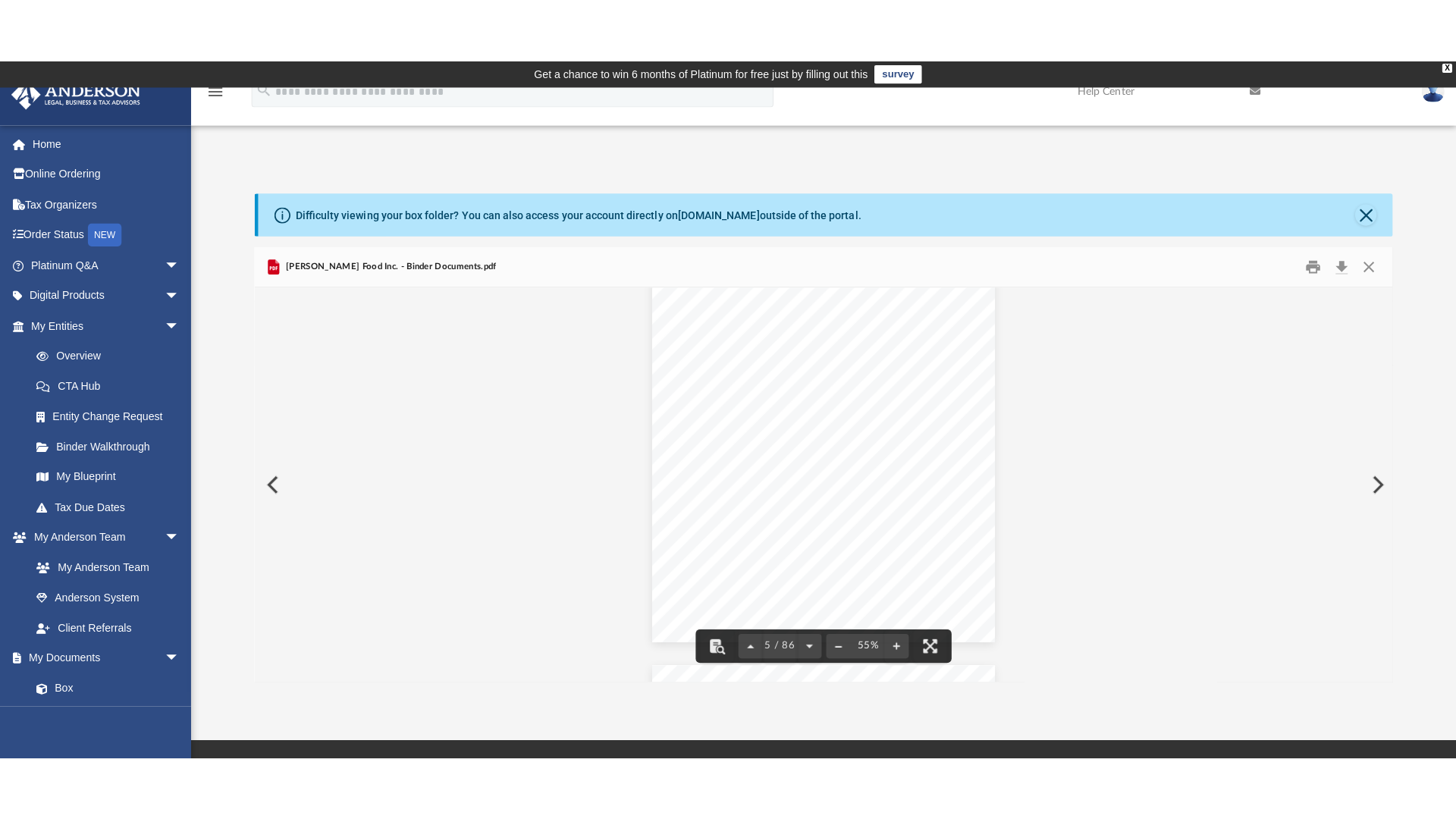
scroll to position [1877, 0]
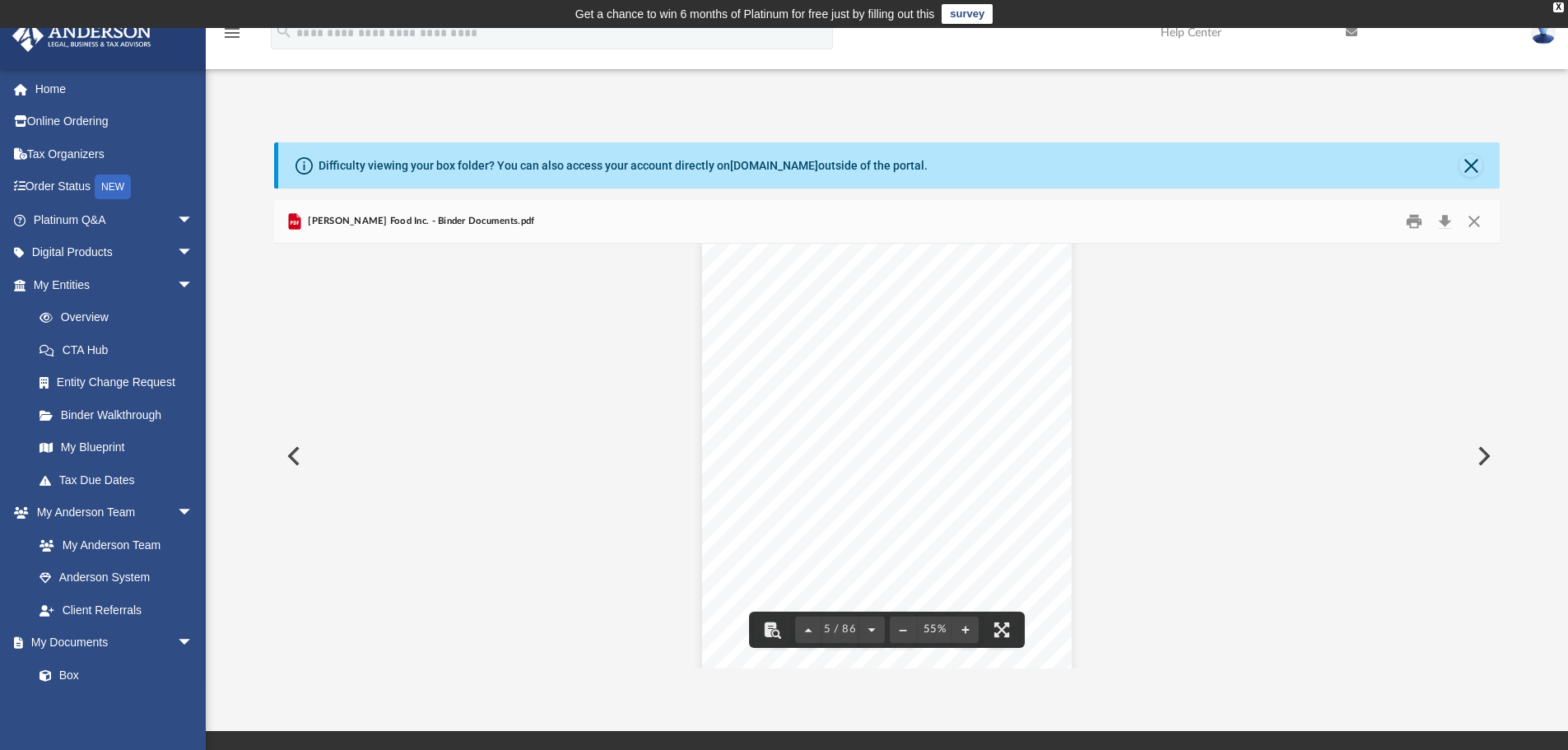
click at [996, 633] on button "File preview" at bounding box center [1001, 630] width 36 height 36
